Goal: Information Seeking & Learning: Learn about a topic

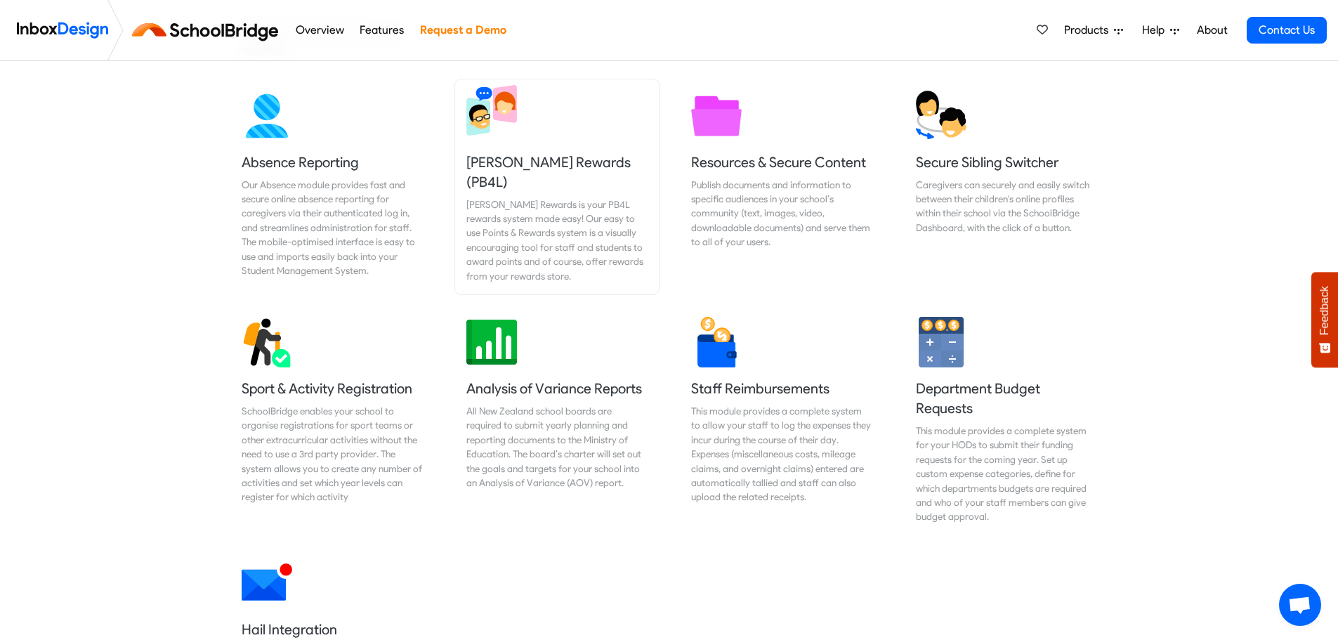
scroll to position [983, 0]
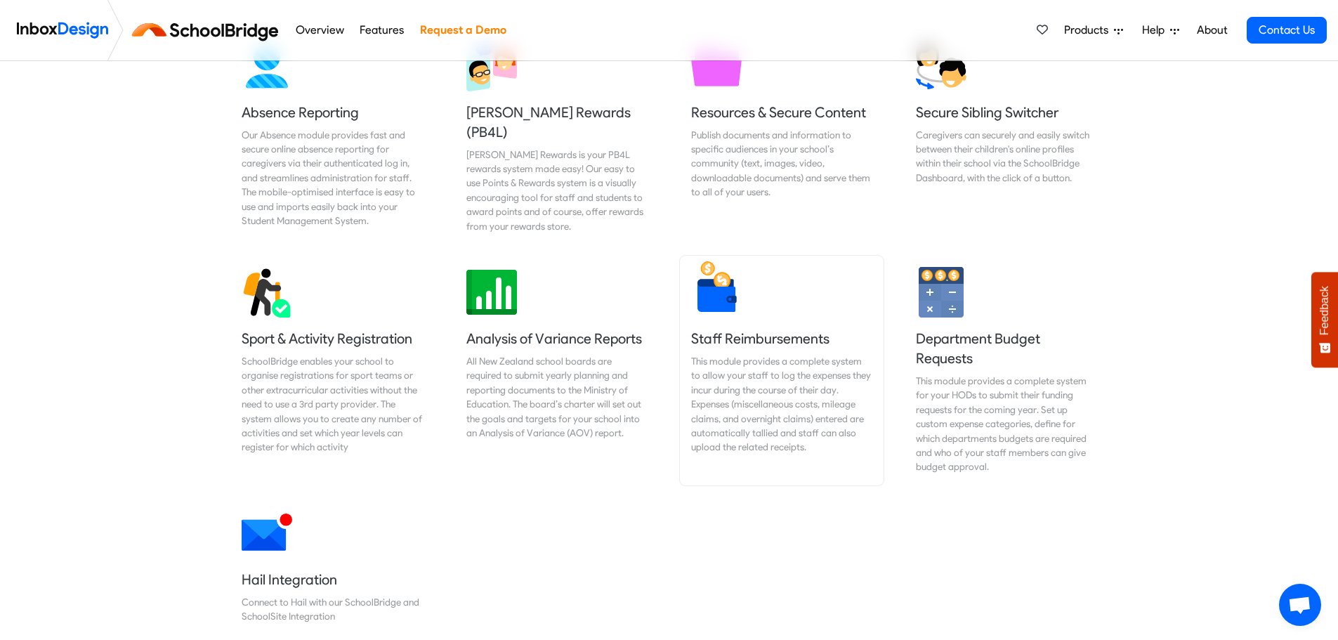
click at [729, 354] on div "This module provides a complete system to allow your staff to log the expenses …" at bounding box center [781, 404] width 181 height 100
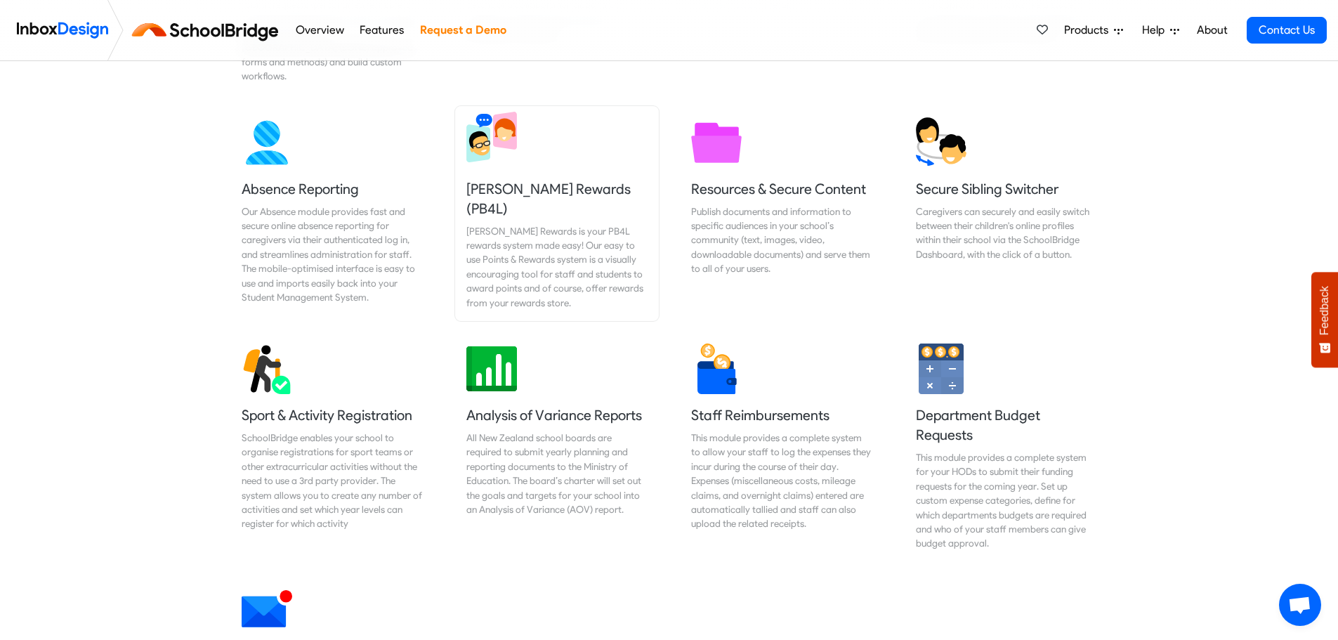
scroll to position [983, 0]
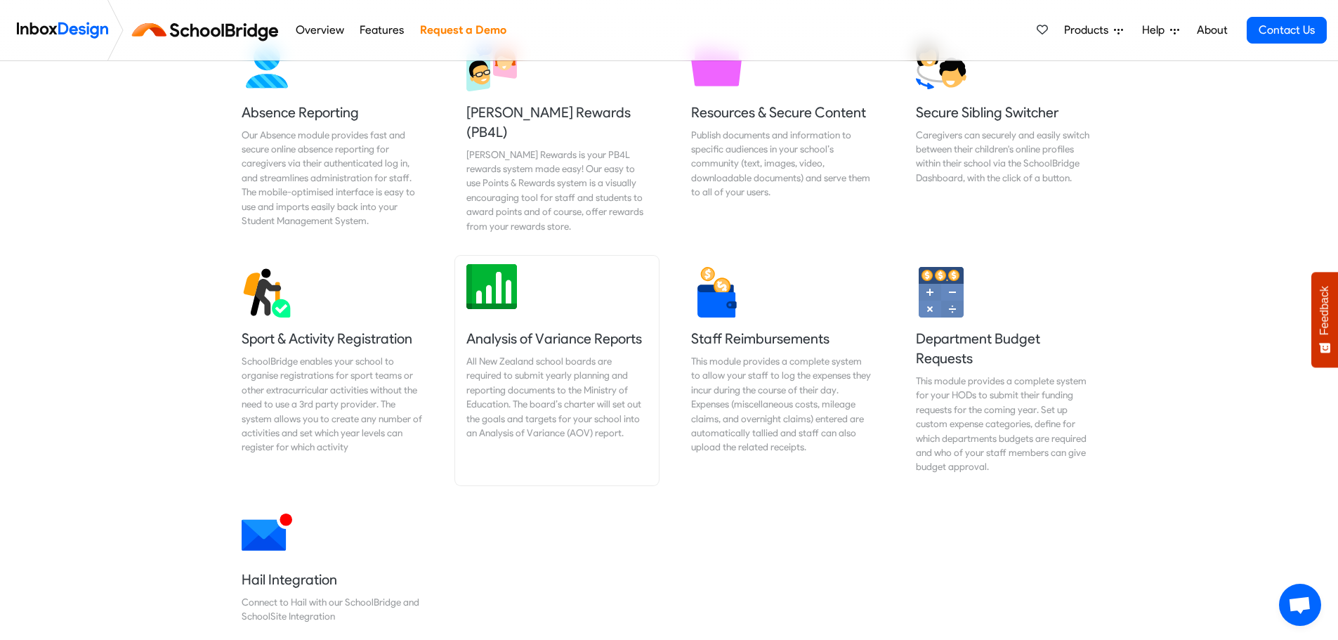
click at [541, 397] on div "All New Zealand school boards are required to submit yearly planning and report…" at bounding box center [556, 397] width 181 height 86
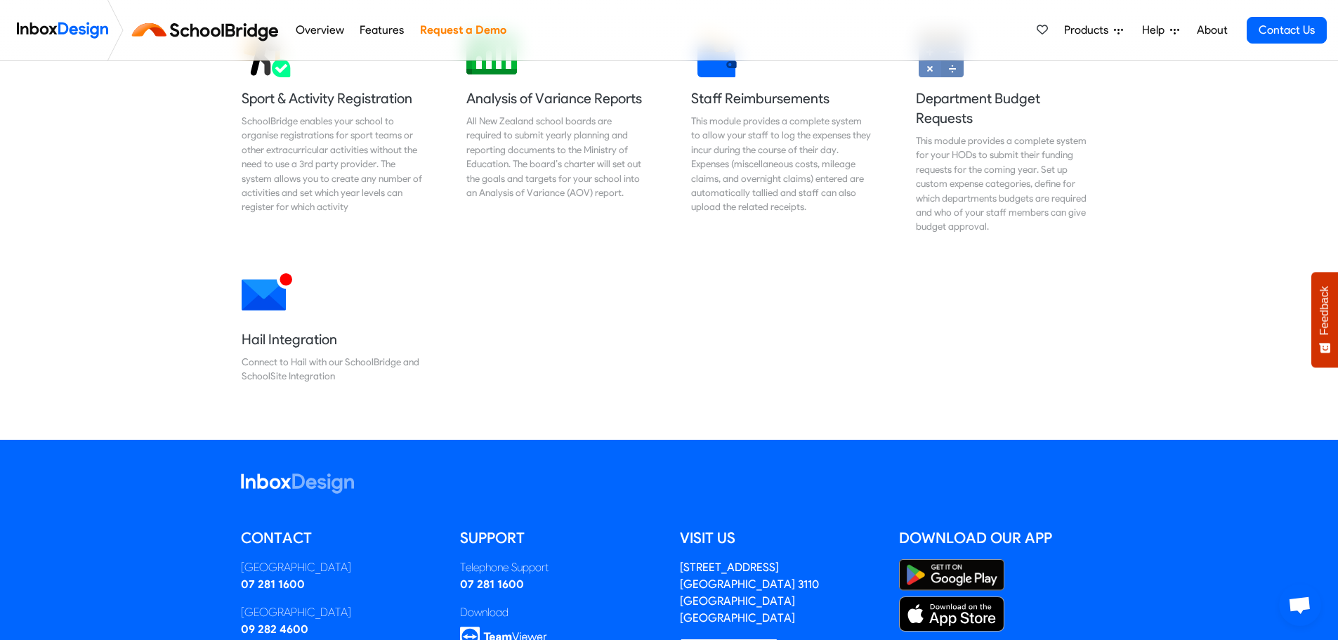
scroll to position [843, 0]
